Goal: Complete application form

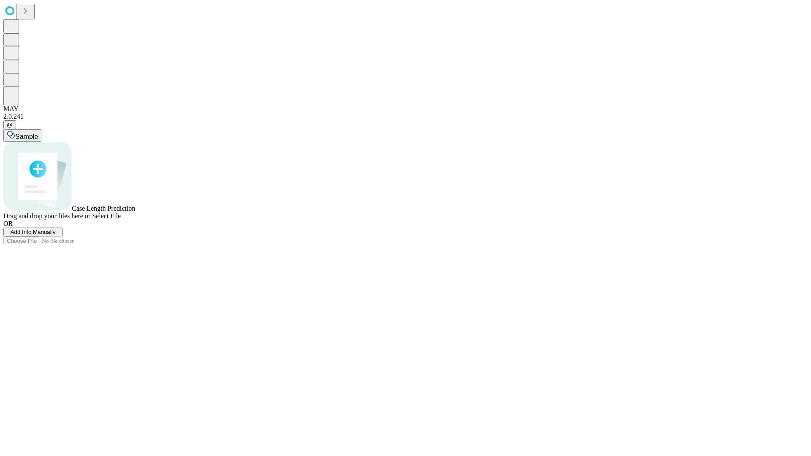
click at [56, 235] on span "Add Info Manually" at bounding box center [33, 232] width 45 height 6
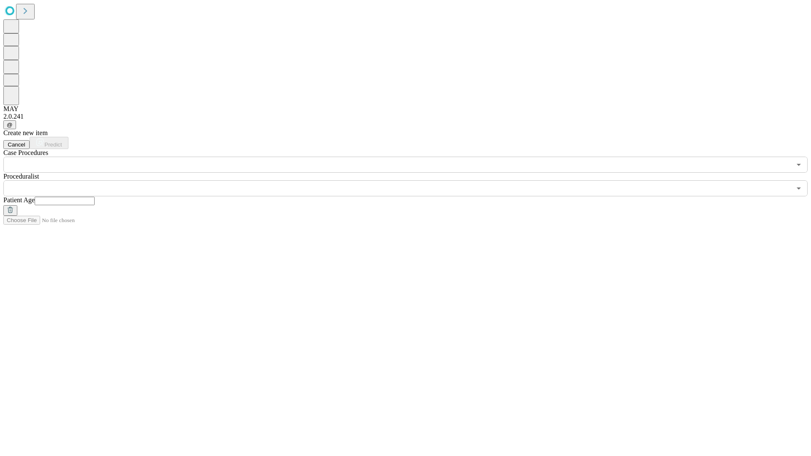
click at [95, 197] on input "text" at bounding box center [65, 201] width 60 height 8
type input "**"
click at [412, 180] on input "text" at bounding box center [397, 188] width 788 height 16
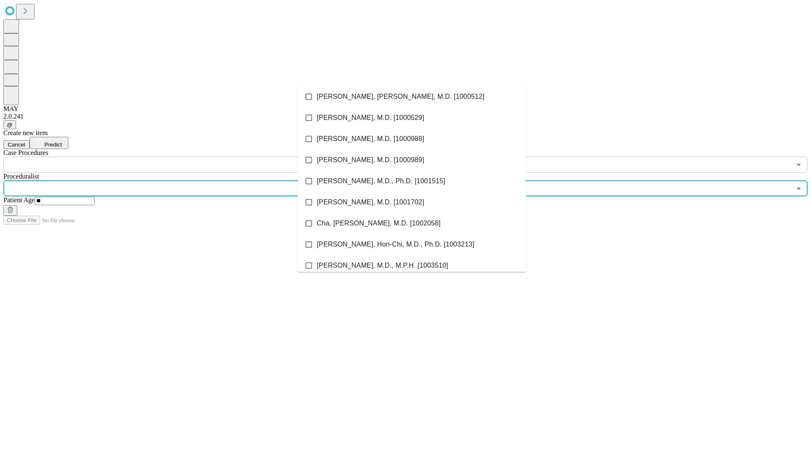
click at [412, 97] on li "[PERSON_NAME], [PERSON_NAME], M.D. [1000512]" at bounding box center [412, 96] width 228 height 21
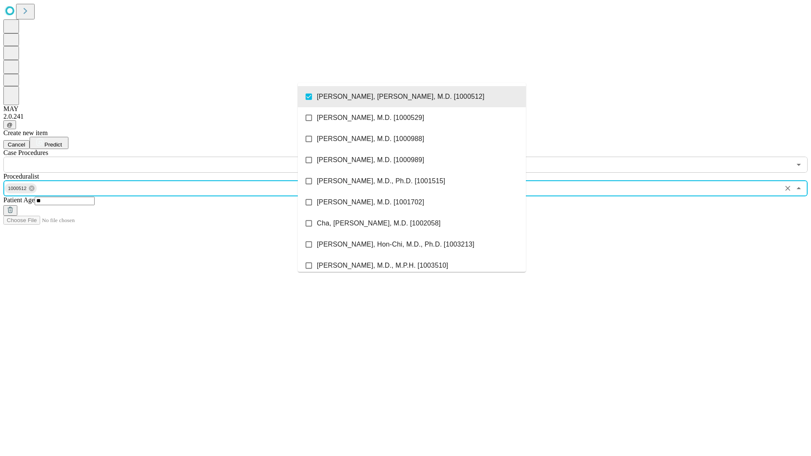
click at [177, 157] on input "text" at bounding box center [397, 165] width 788 height 16
